Goal: Information Seeking & Learning: Find specific fact

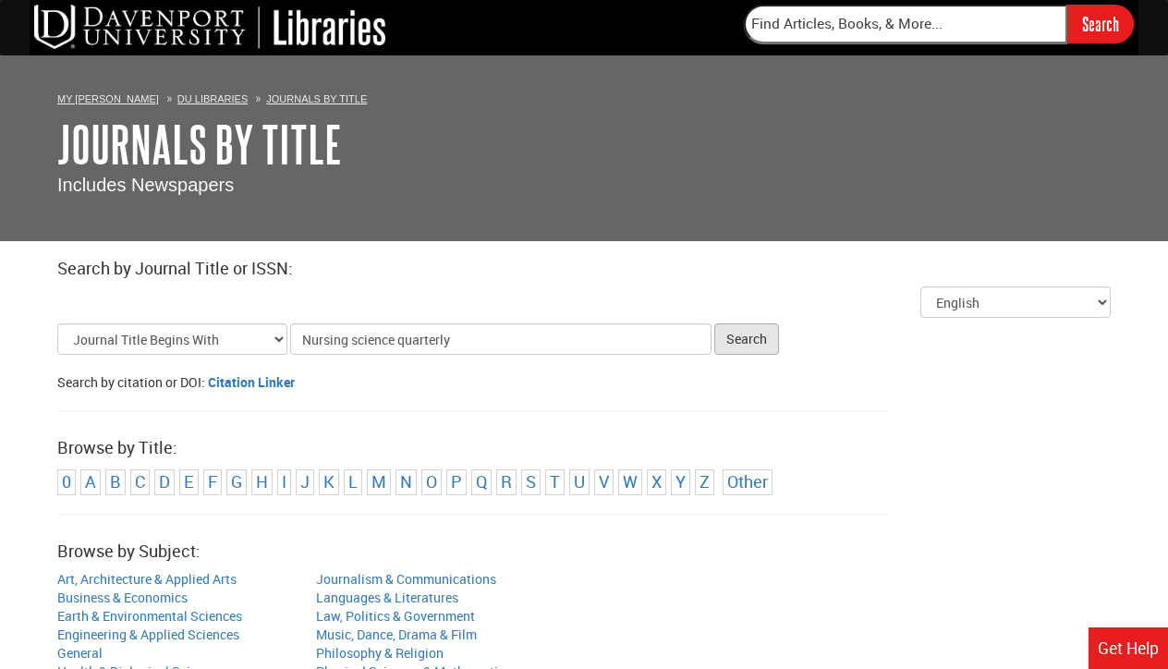
type input "Nursing science quarterly"
click at [733, 342] on button "Search" at bounding box center [746, 338] width 65 height 31
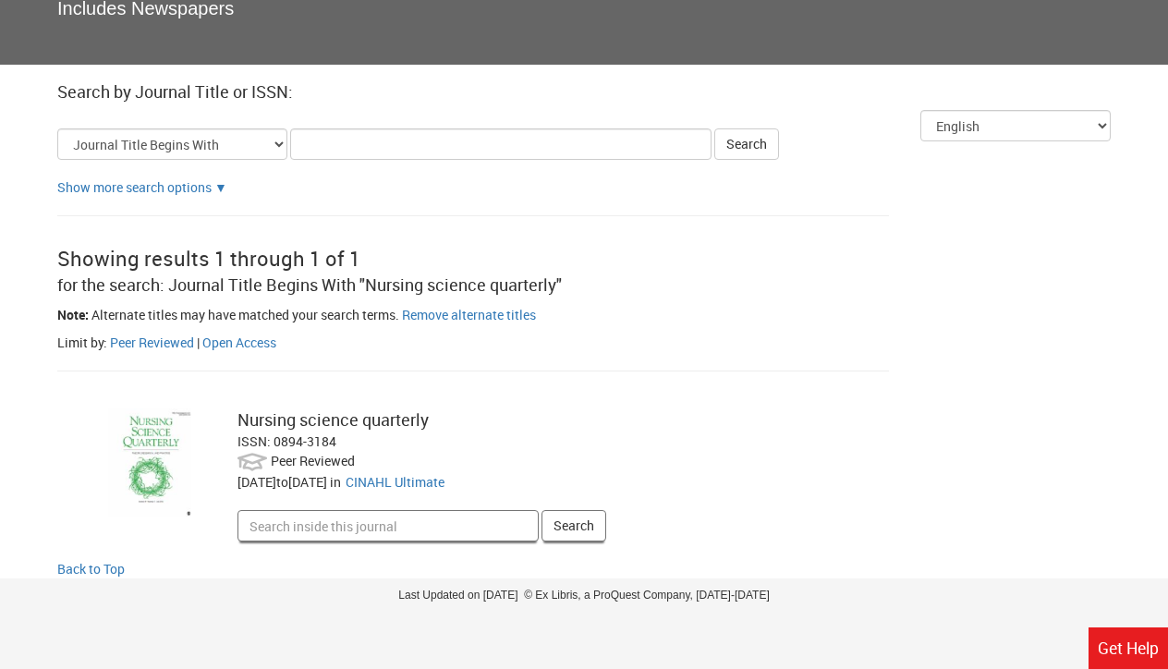
scroll to position [176, 0]
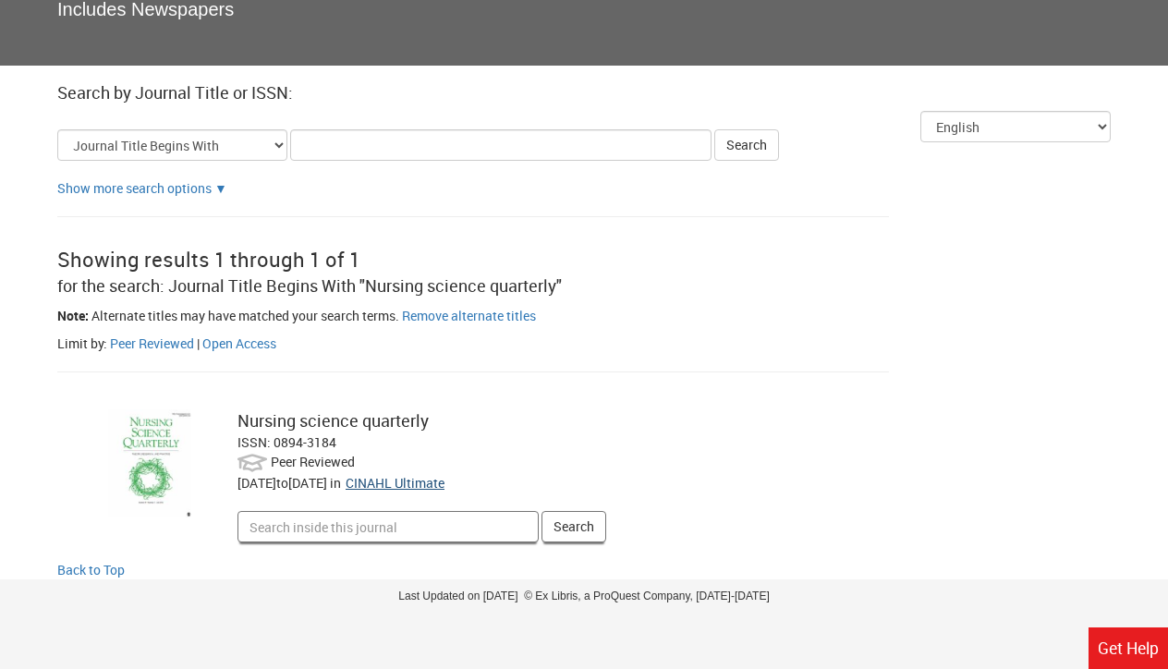
click at [444, 477] on link "CINAHL Ultimate" at bounding box center [394, 483] width 99 height 18
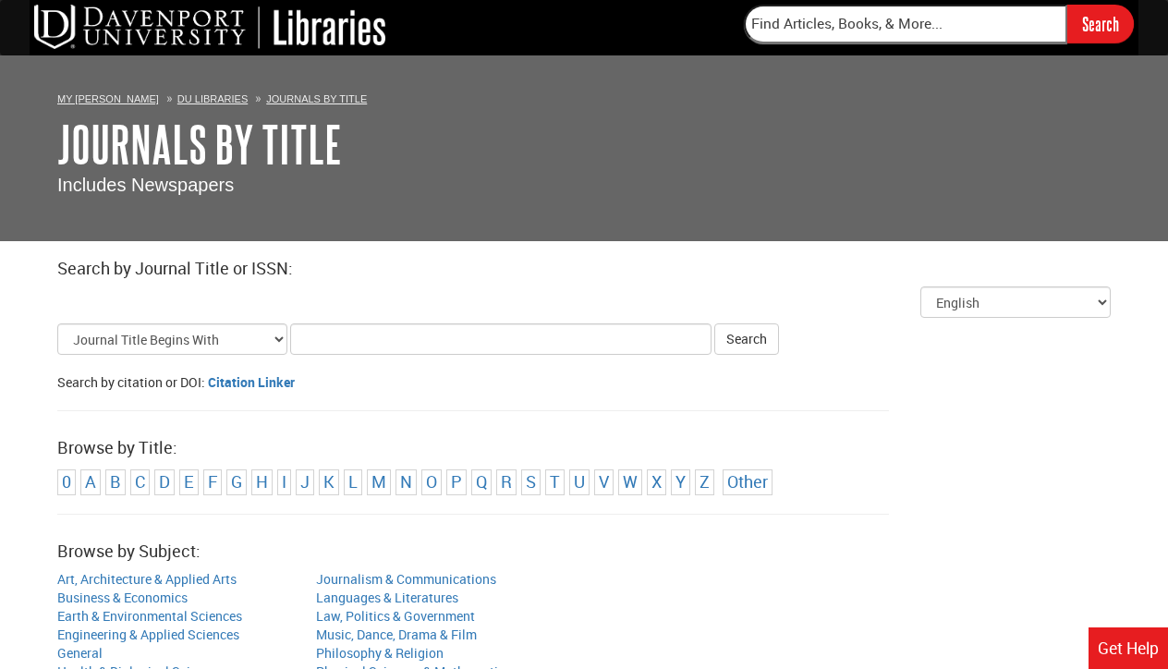
click at [302, 343] on input "Title Search Criteria" at bounding box center [500, 338] width 421 height 31
click at [375, 338] on input "Journal of cultural diversity" at bounding box center [500, 338] width 421 height 31
type input "Journal of cultural diversity"
click at [735, 335] on button "Search" at bounding box center [746, 338] width 65 height 31
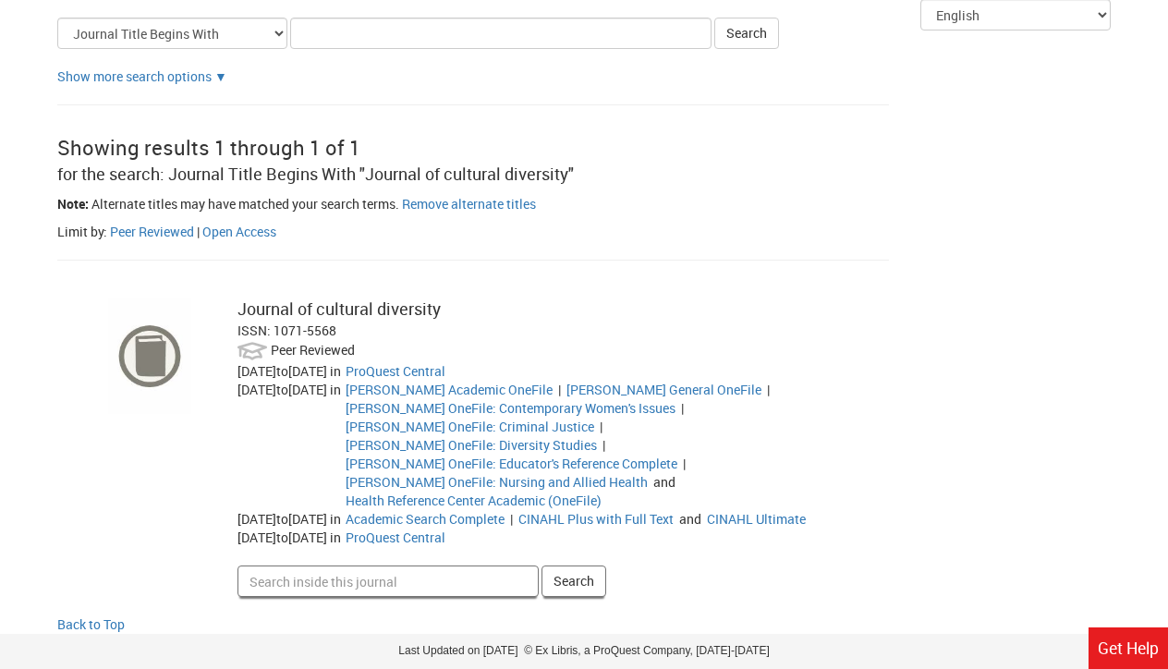
scroll to position [307, 0]
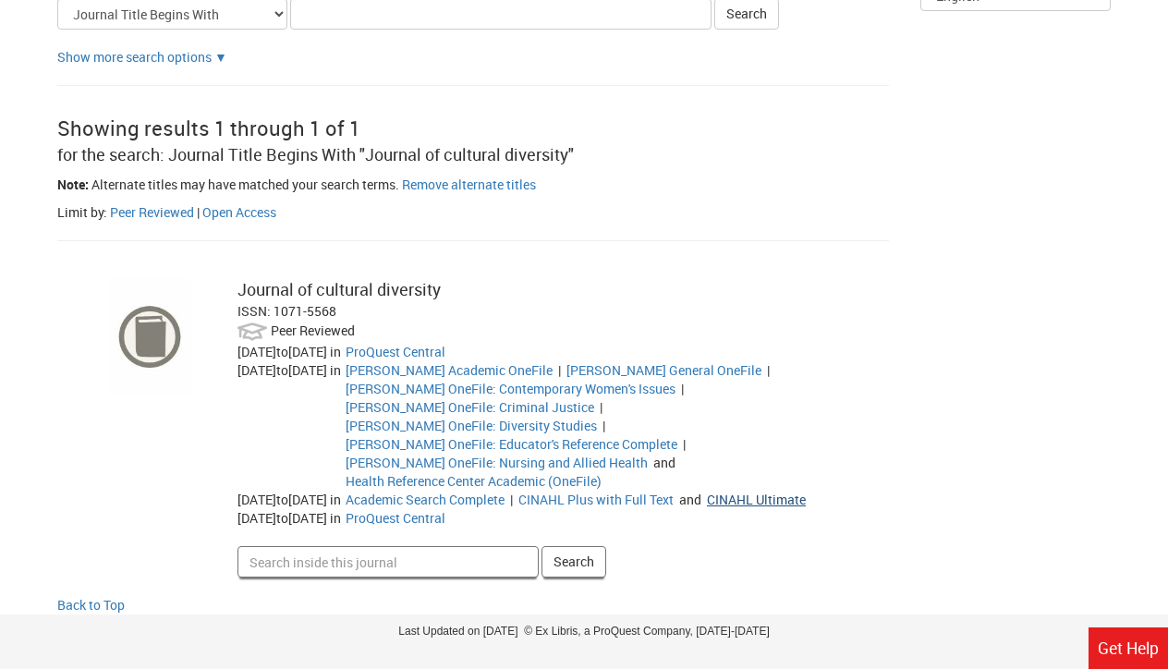
click at [707, 493] on link "CINAHL Ultimate" at bounding box center [756, 500] width 99 height 18
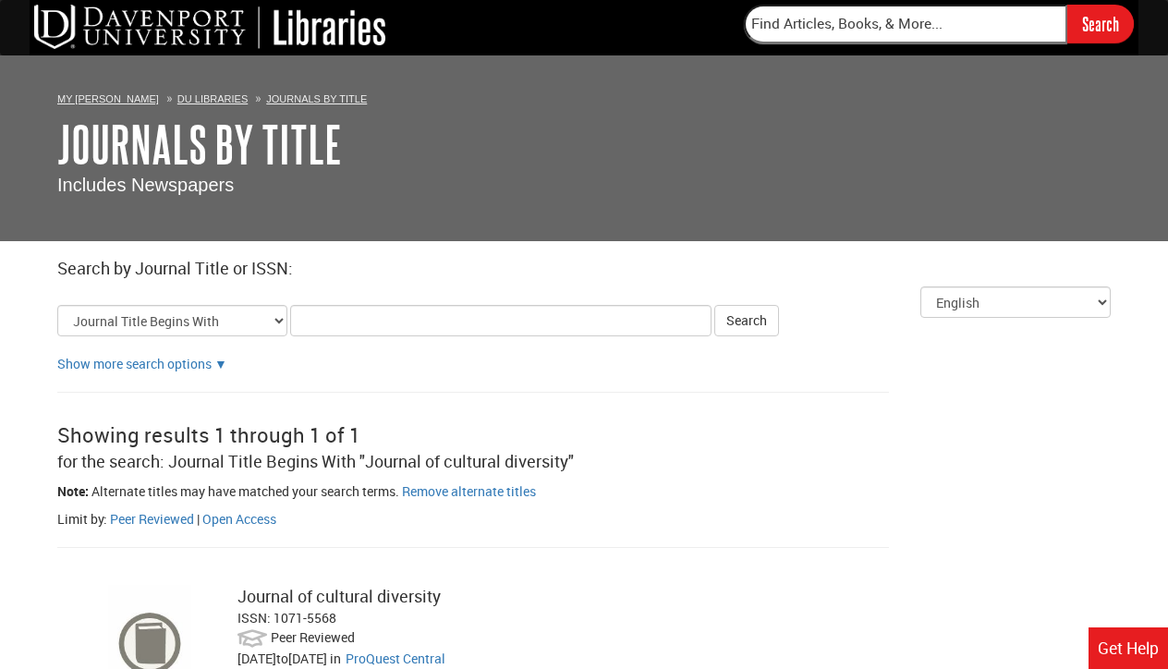
scroll to position [0, 0]
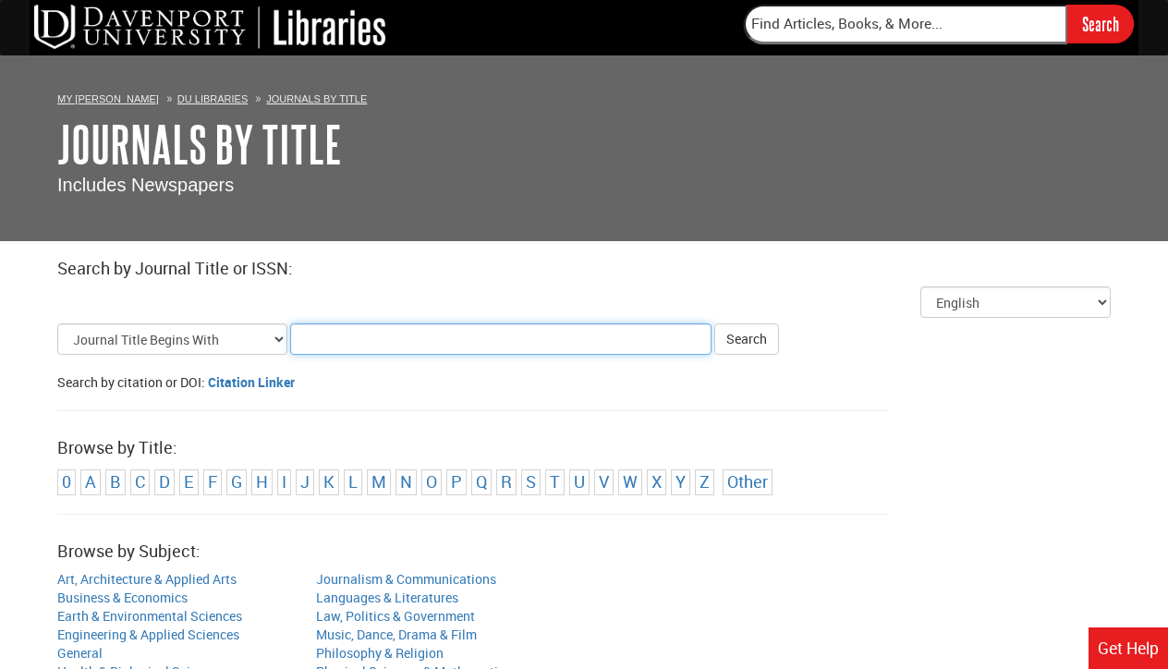
click at [309, 340] on input "Title Search Criteria" at bounding box center [500, 338] width 421 height 31
type input "International Journal of Caring Sciences"
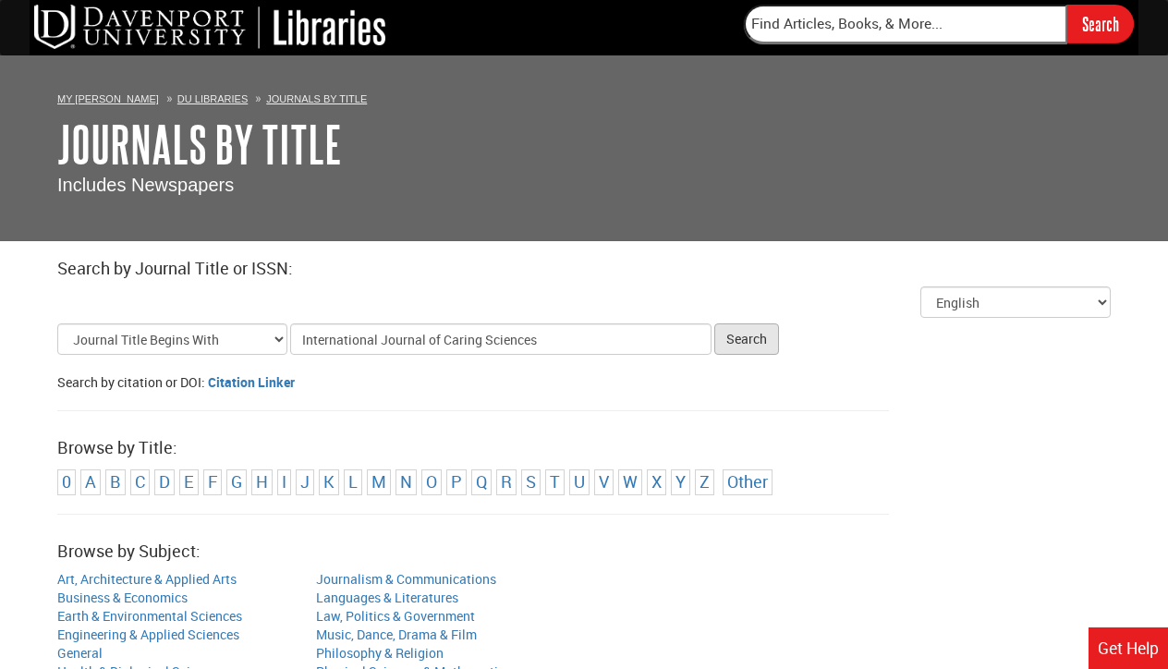
click at [731, 336] on button "Search" at bounding box center [746, 338] width 65 height 31
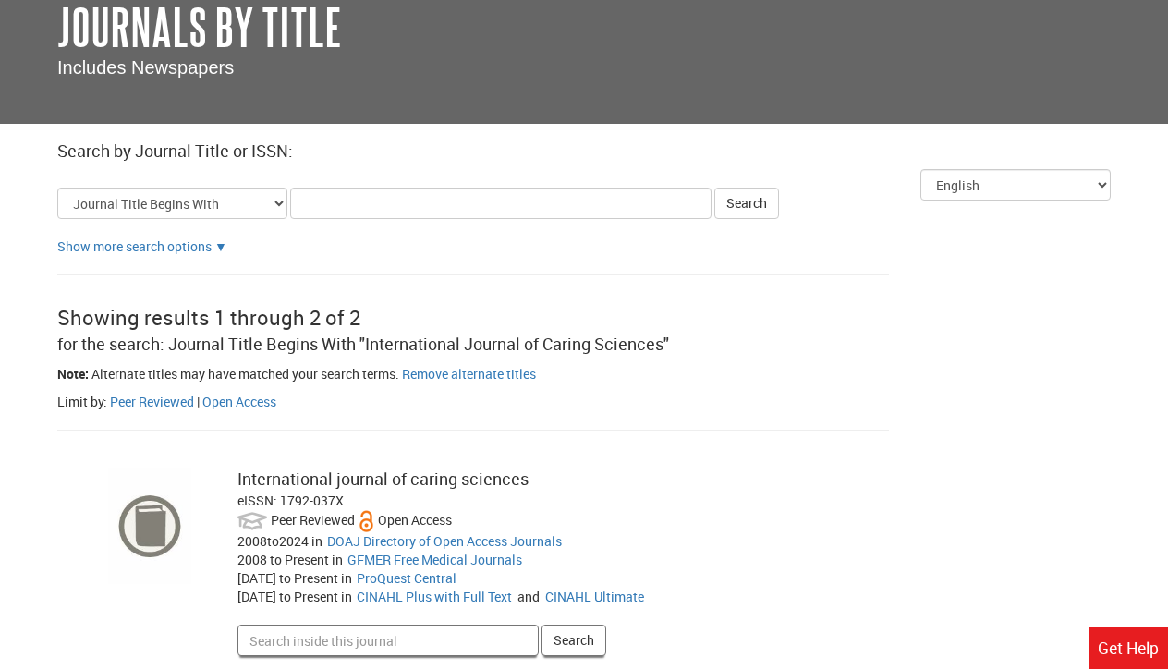
scroll to position [125, 0]
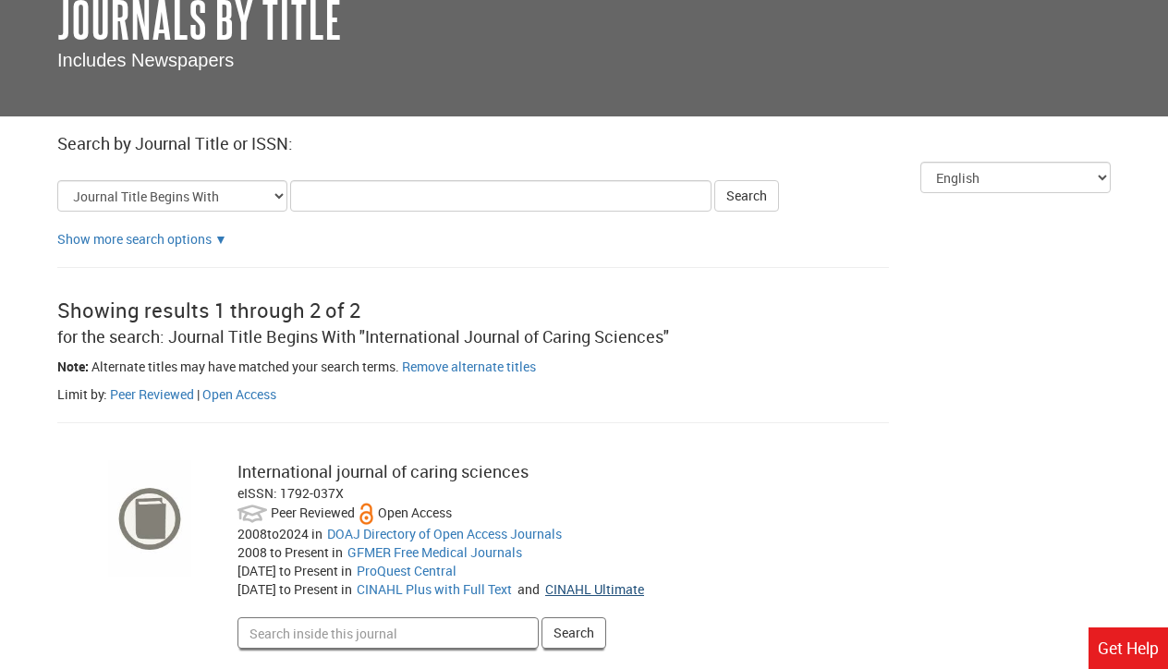
click at [622, 588] on link "CINAHL Ultimate" at bounding box center [594, 589] width 99 height 18
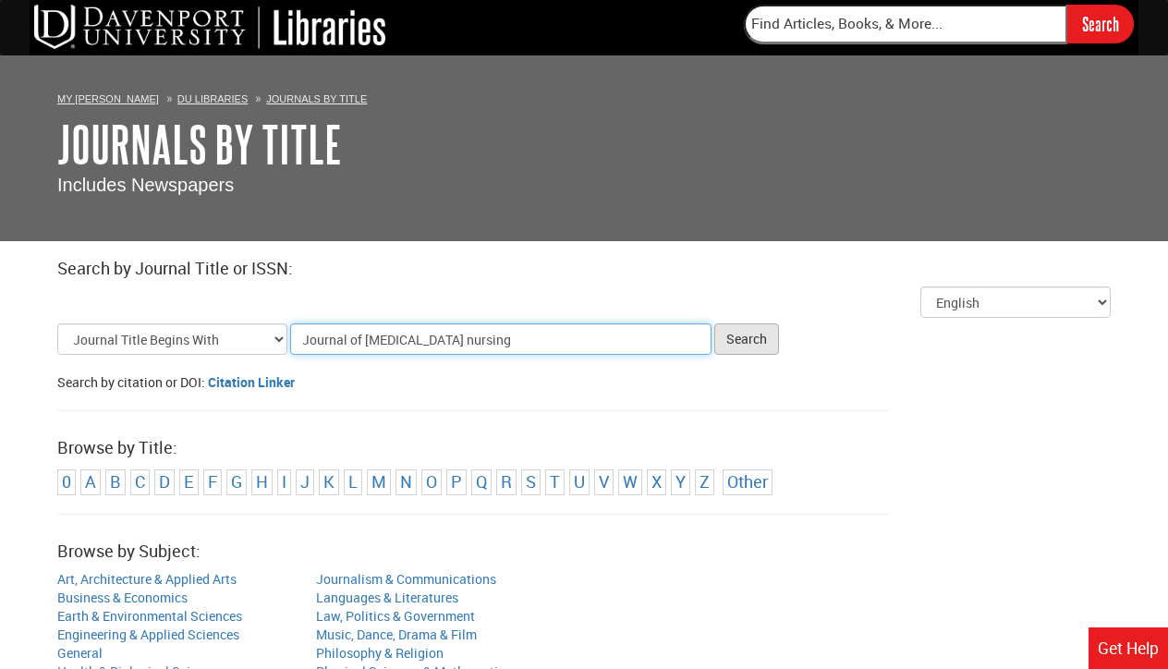
type input "Journal of [MEDICAL_DATA] nursing"
click at [742, 336] on button "Search" at bounding box center [746, 338] width 65 height 31
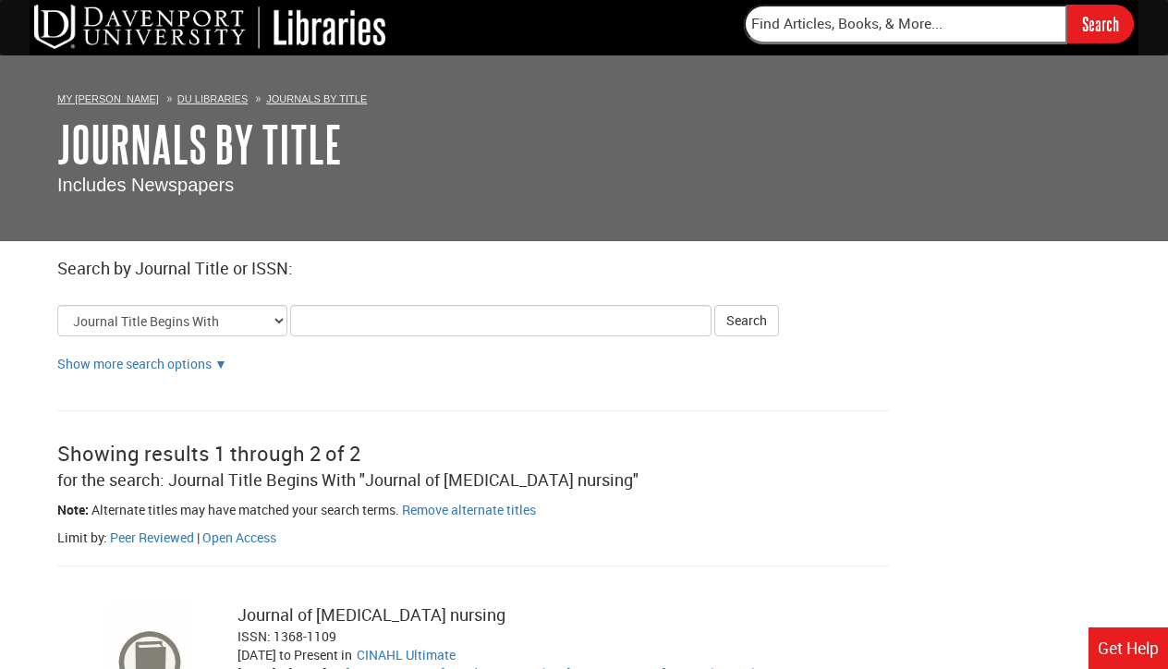
scroll to position [387, 0]
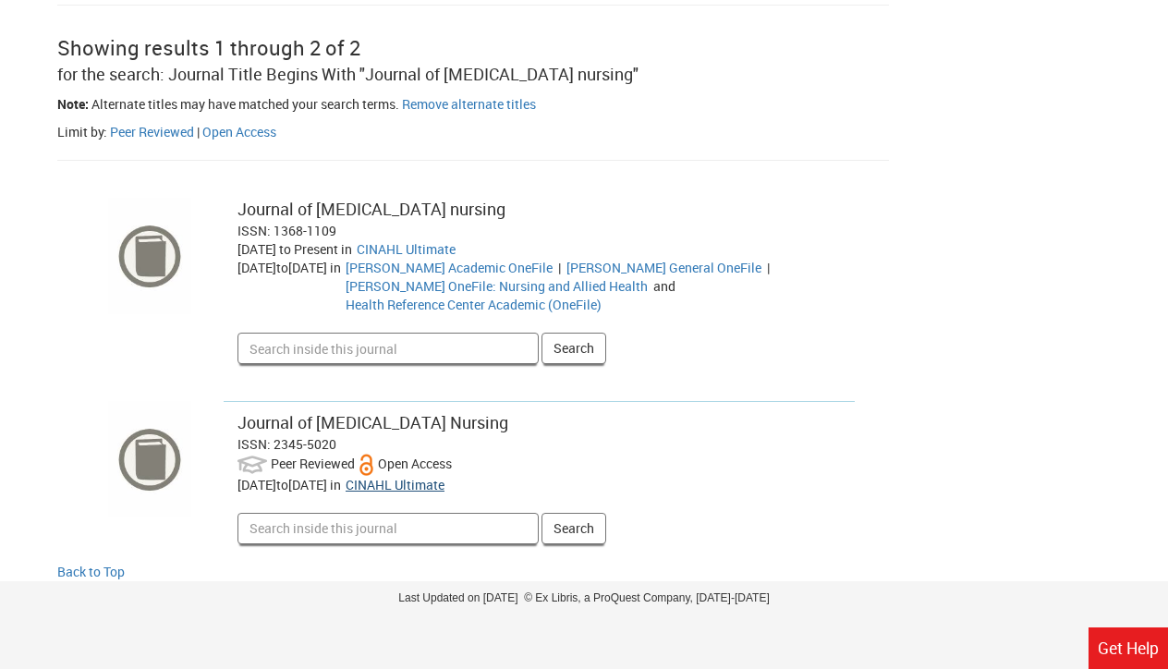
click at [443, 480] on link "CINAHL Ultimate" at bounding box center [394, 485] width 99 height 18
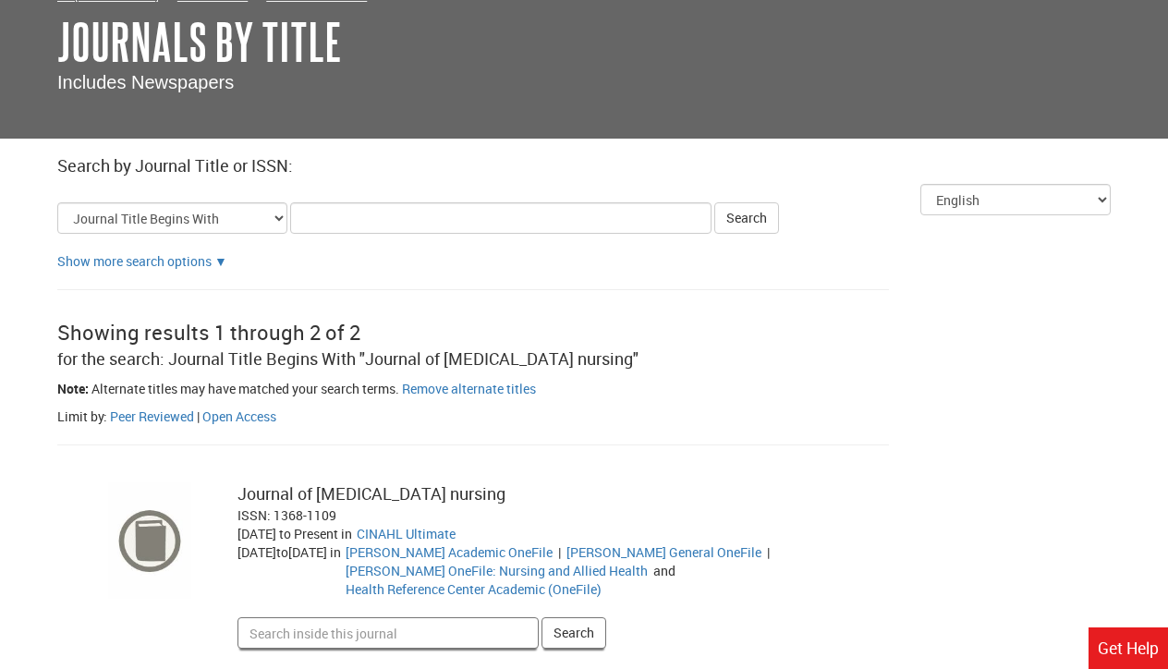
scroll to position [29, 0]
